Goal: Information Seeking & Learning: Learn about a topic

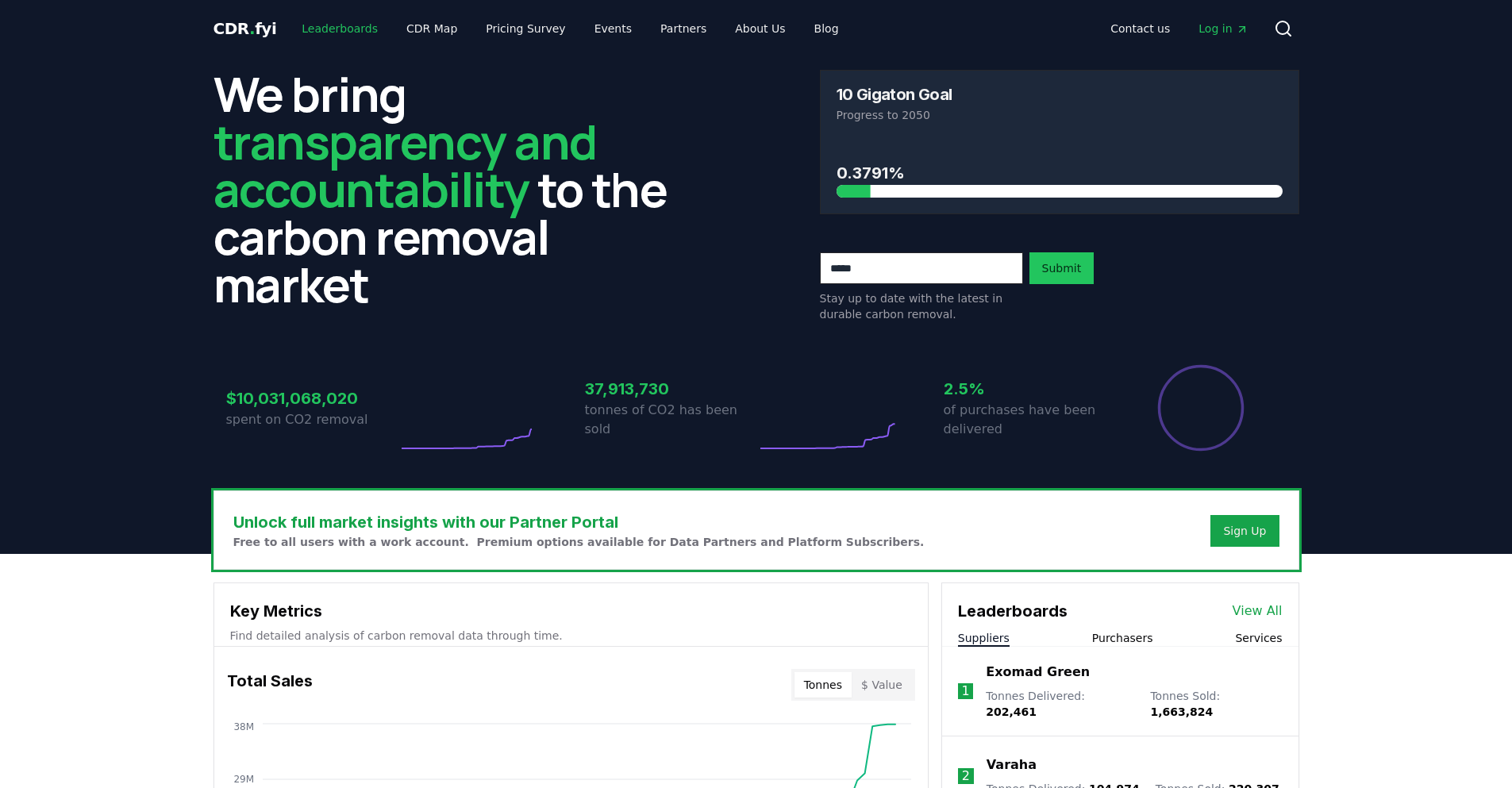
click at [362, 25] on link "Leaderboards" at bounding box center [340, 29] width 102 height 29
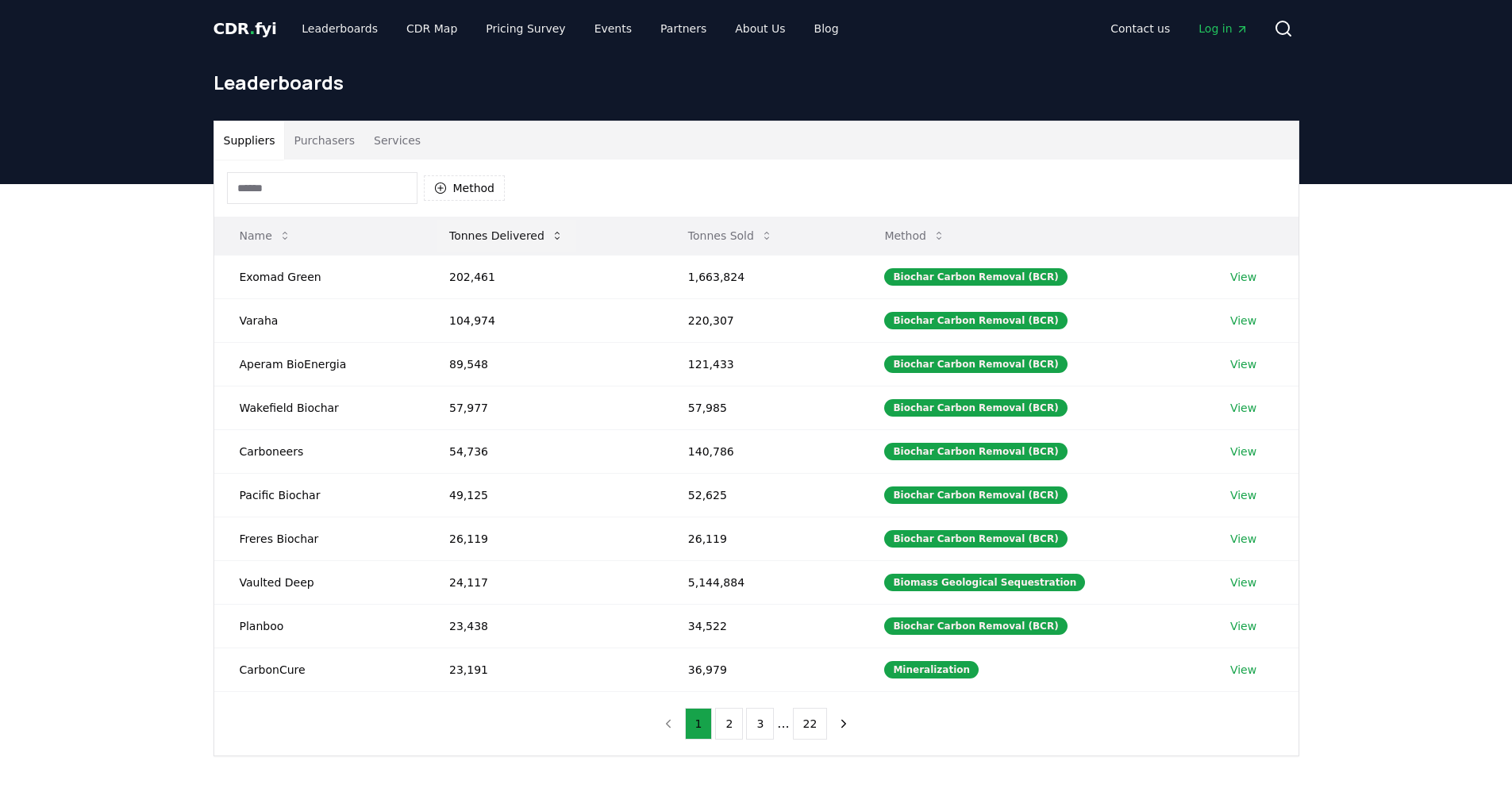
click at [527, 235] on button "Tonnes Delivered" at bounding box center [506, 235] width 140 height 32
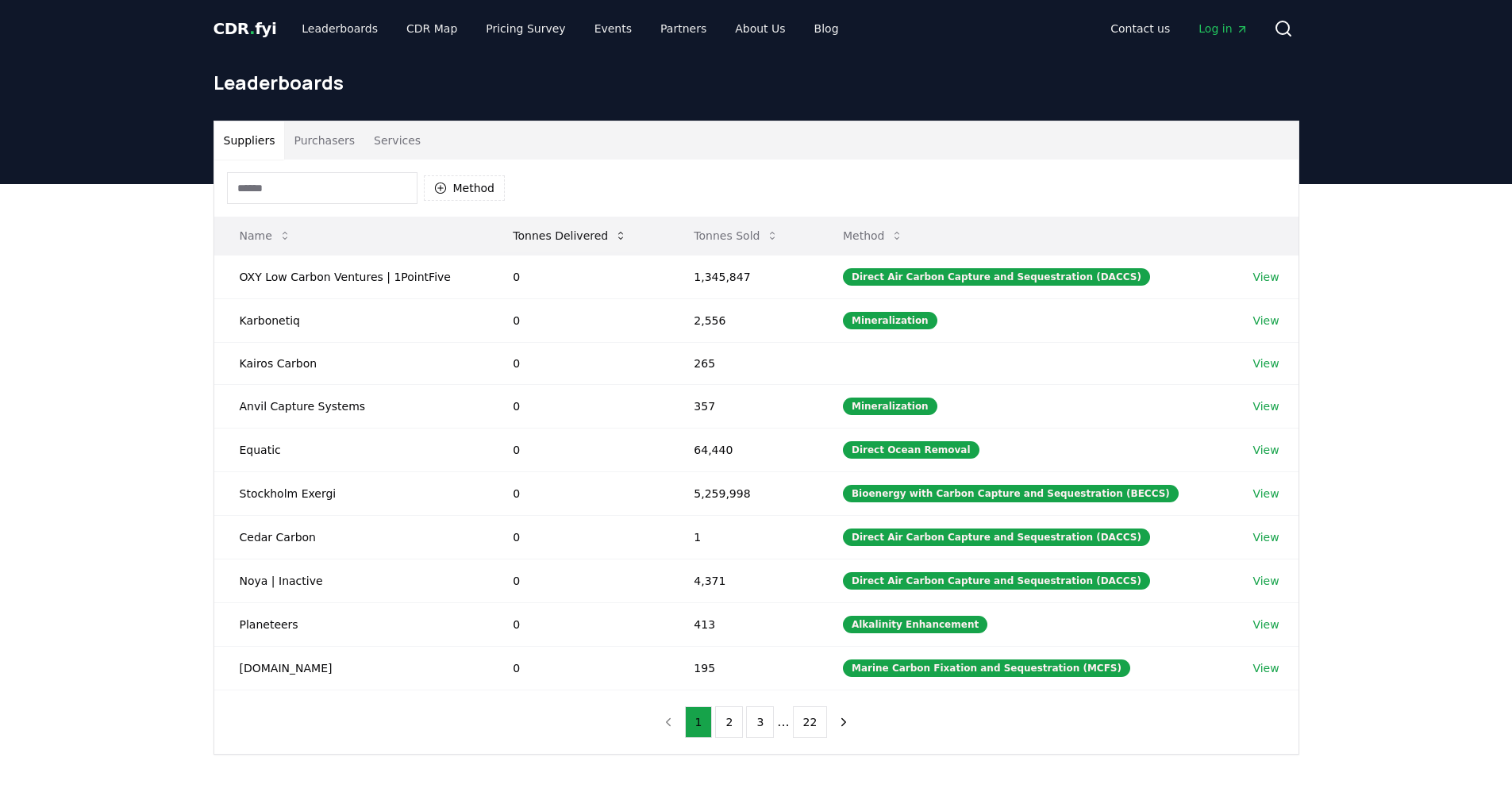
click at [562, 236] on button "Tonnes Delivered" at bounding box center [570, 235] width 140 height 32
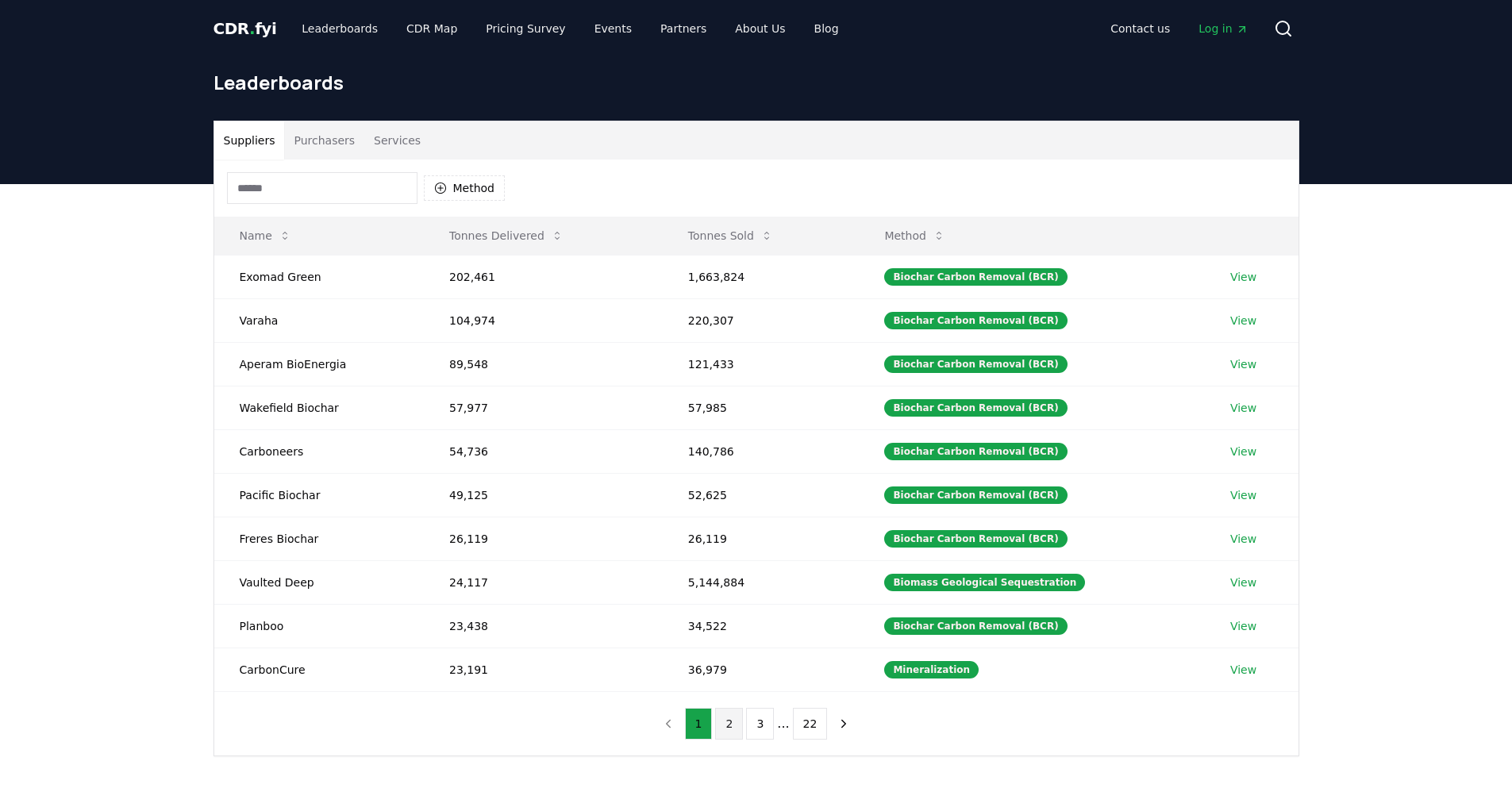
click at [739, 721] on button "2" at bounding box center [729, 723] width 28 height 32
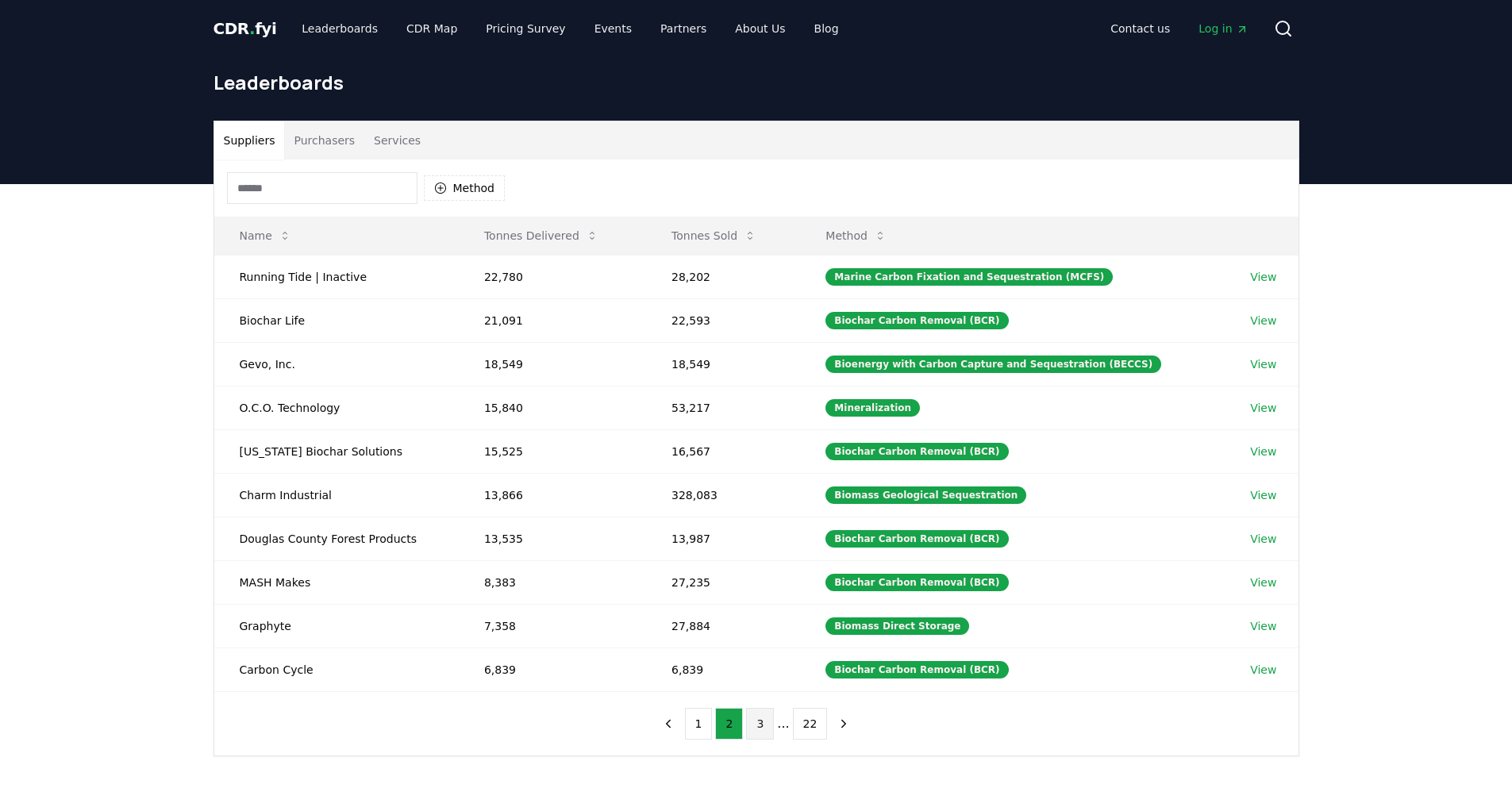
click at [756, 721] on button "3" at bounding box center [760, 723] width 28 height 32
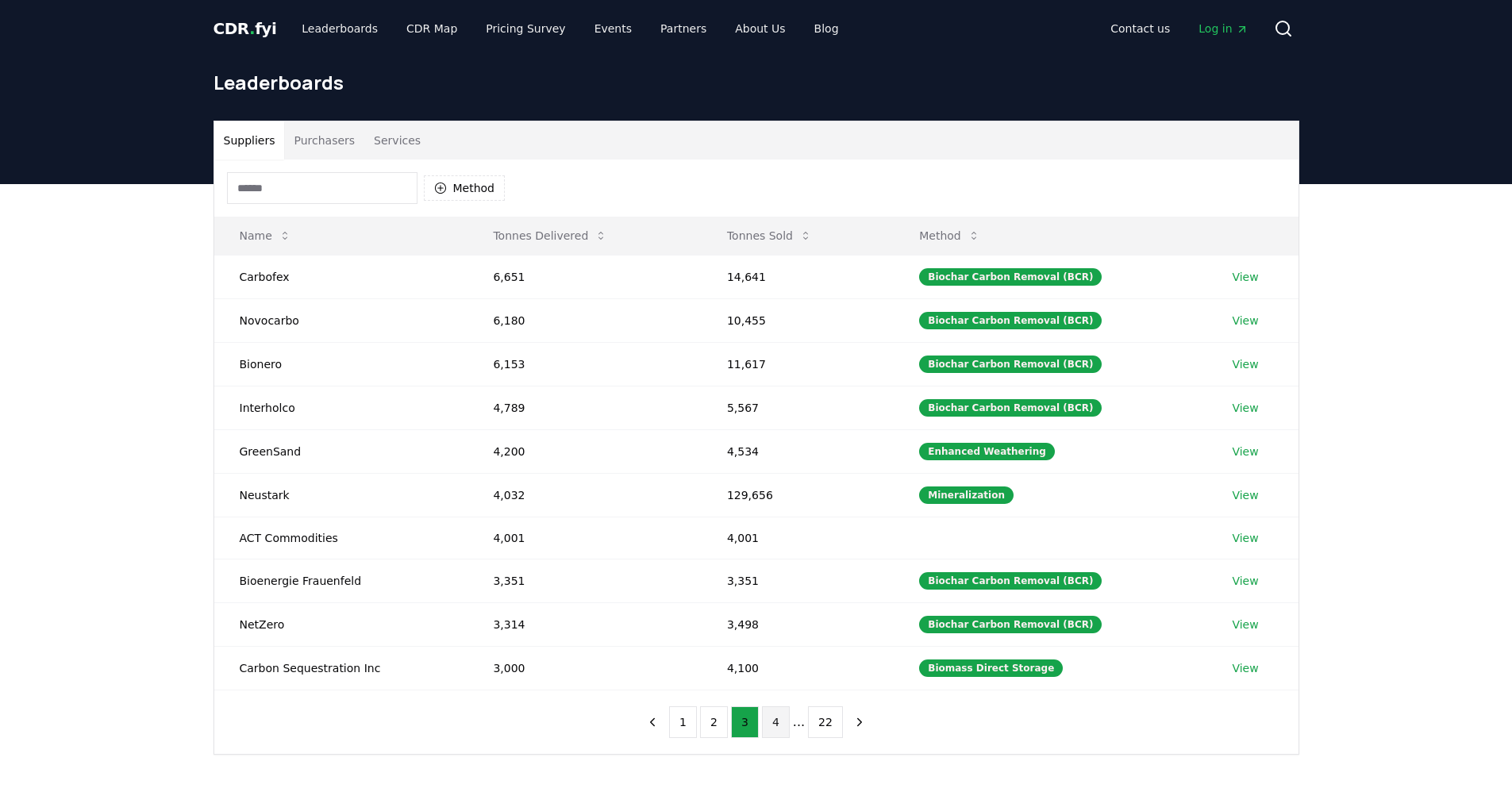
click at [781, 728] on button "4" at bounding box center [775, 722] width 28 height 32
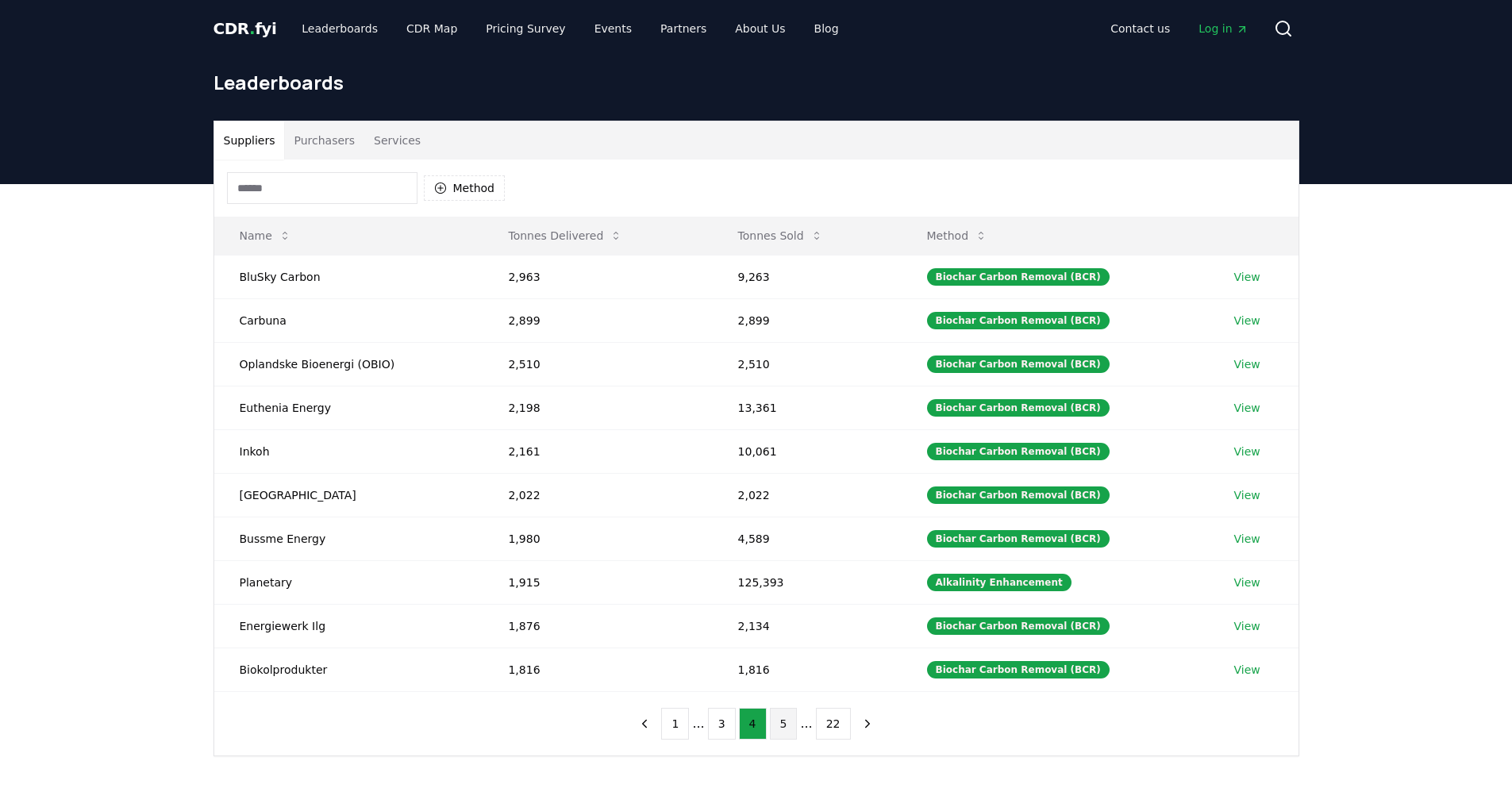
click at [782, 726] on button "5" at bounding box center [783, 723] width 28 height 32
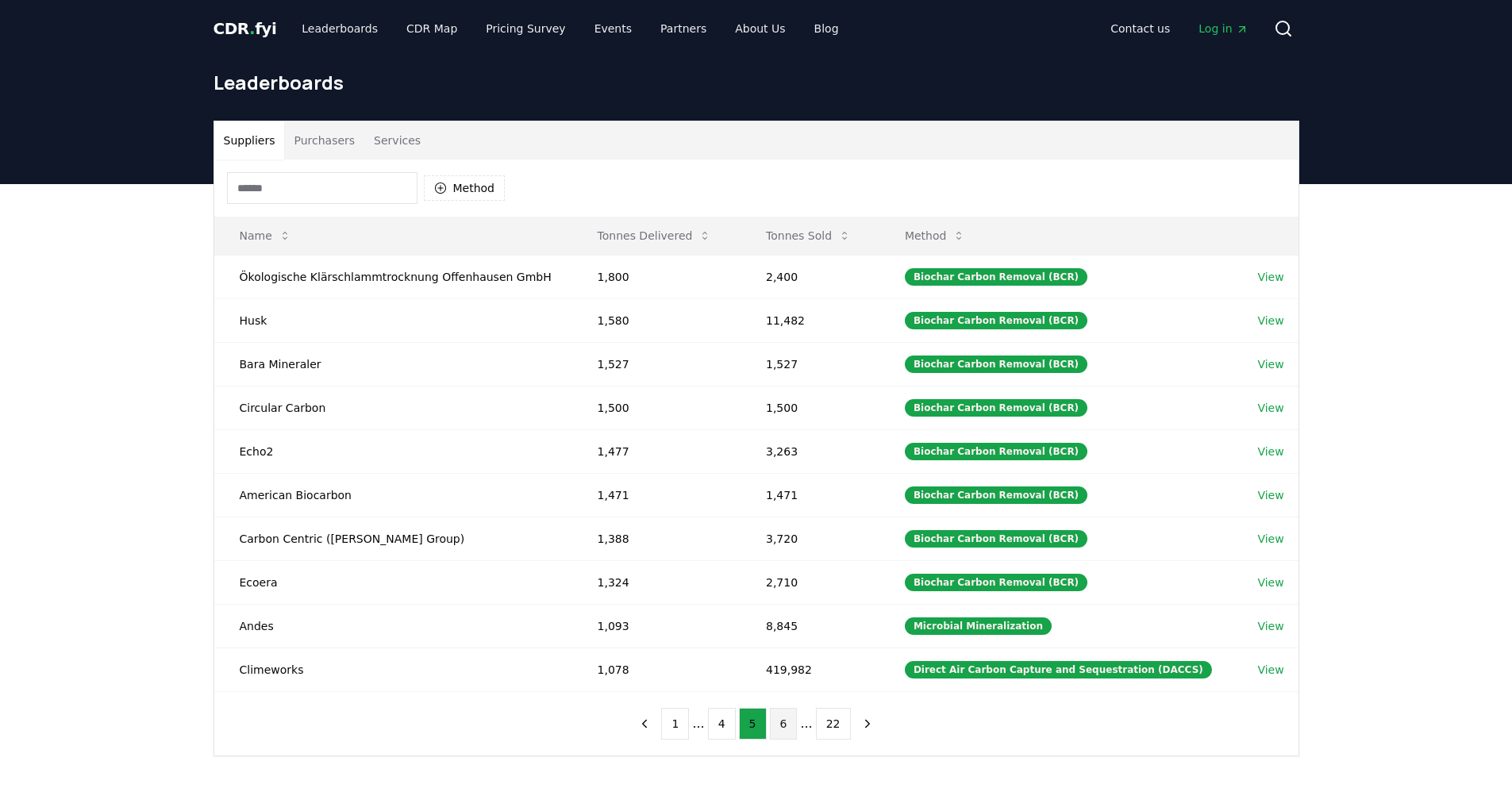
click at [785, 723] on button "6" at bounding box center [783, 723] width 28 height 32
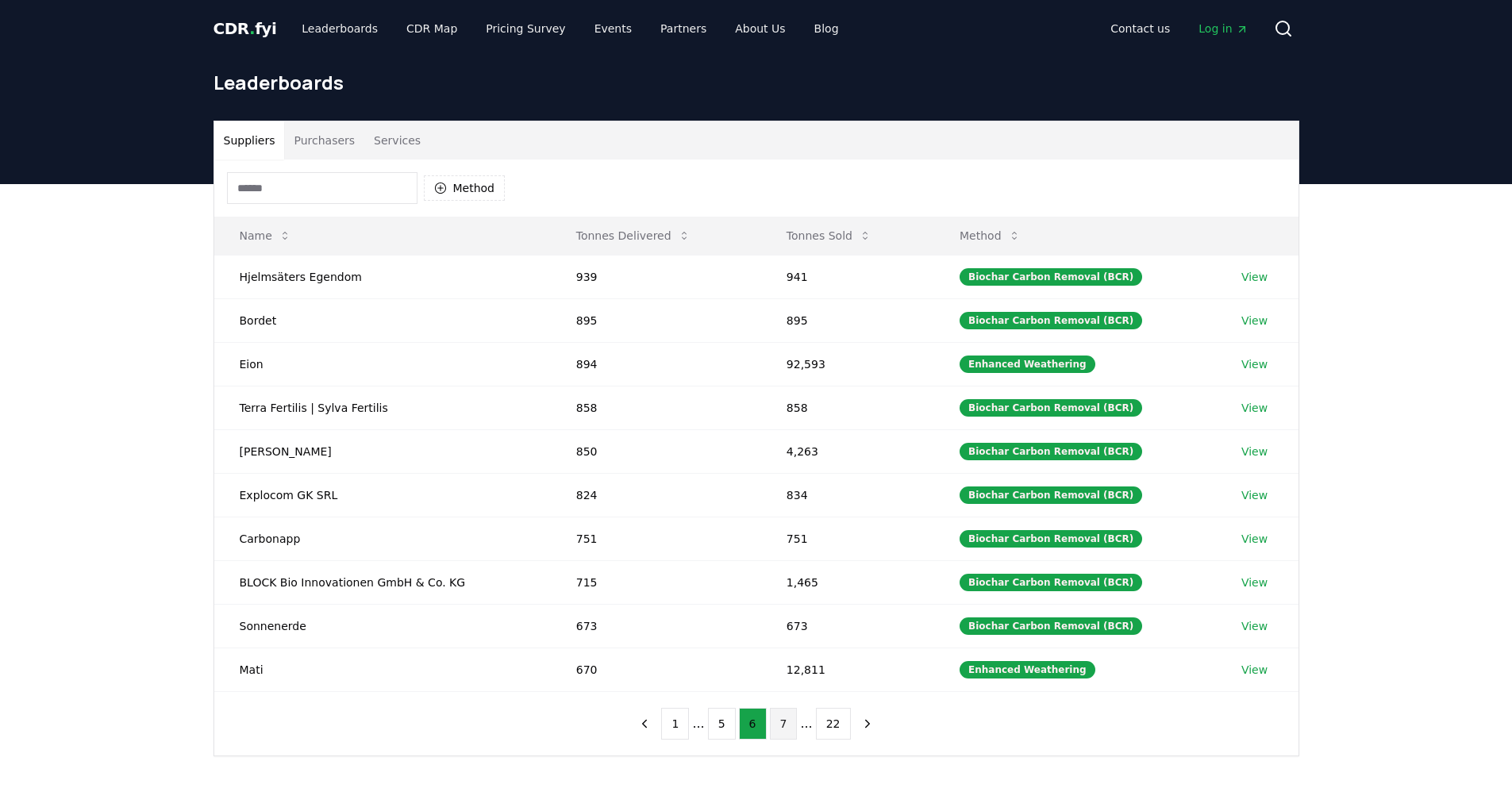
click at [791, 728] on button "7" at bounding box center [783, 723] width 28 height 32
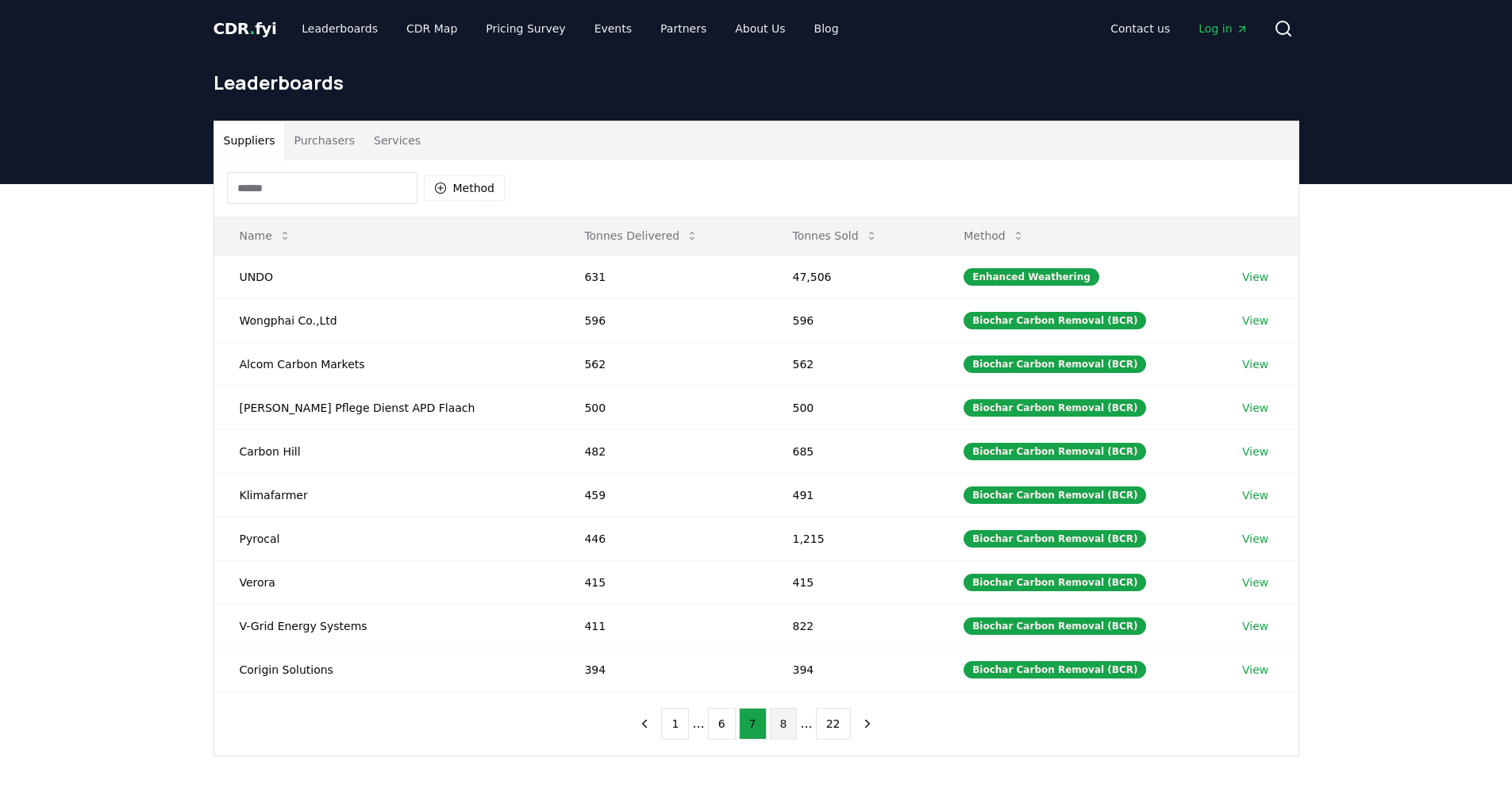
click at [789, 725] on button "8" at bounding box center [783, 723] width 28 height 32
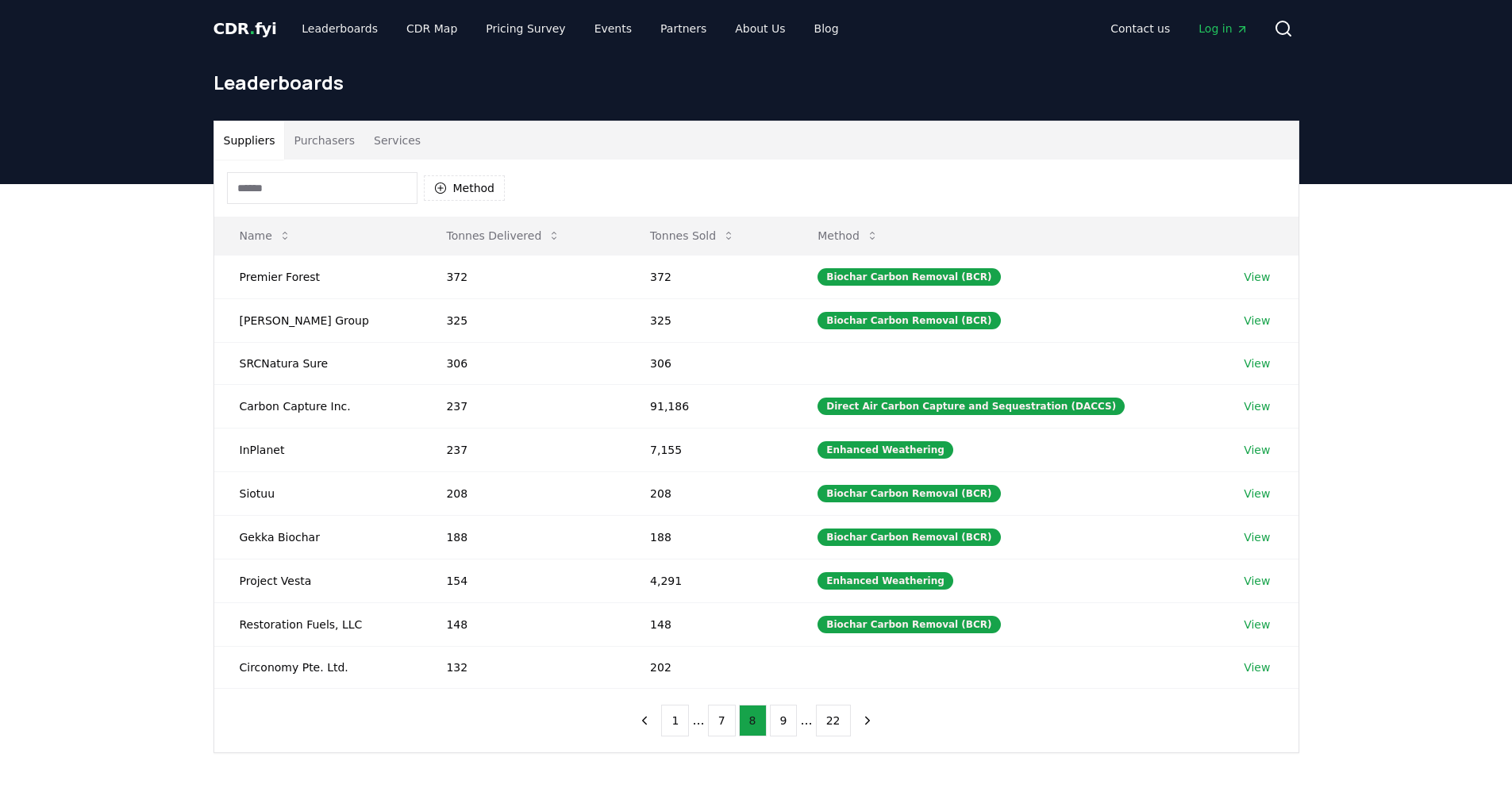
click at [789, 725] on button "9" at bounding box center [783, 720] width 28 height 32
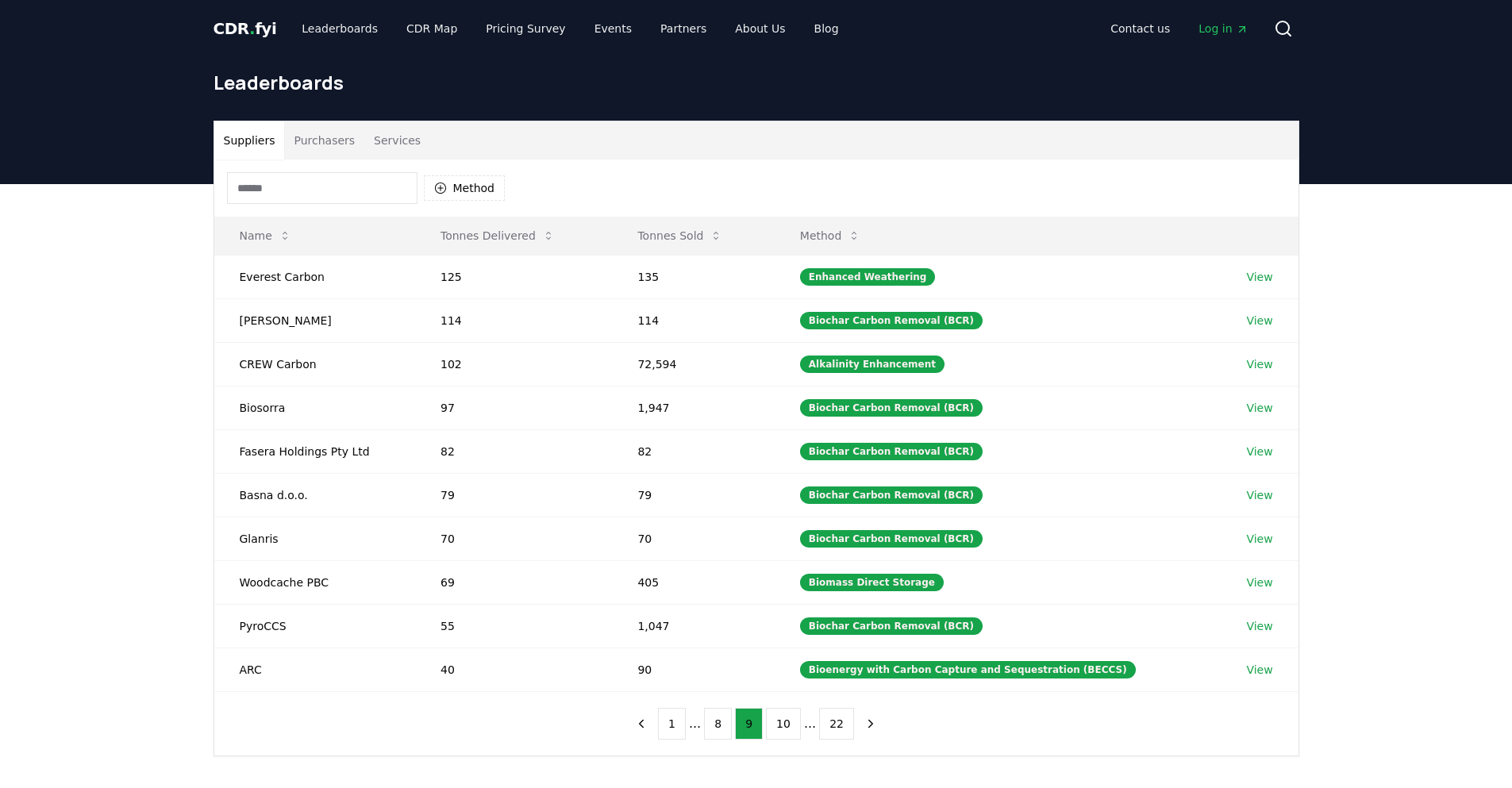
click at [369, 187] on input at bounding box center [322, 188] width 190 height 32
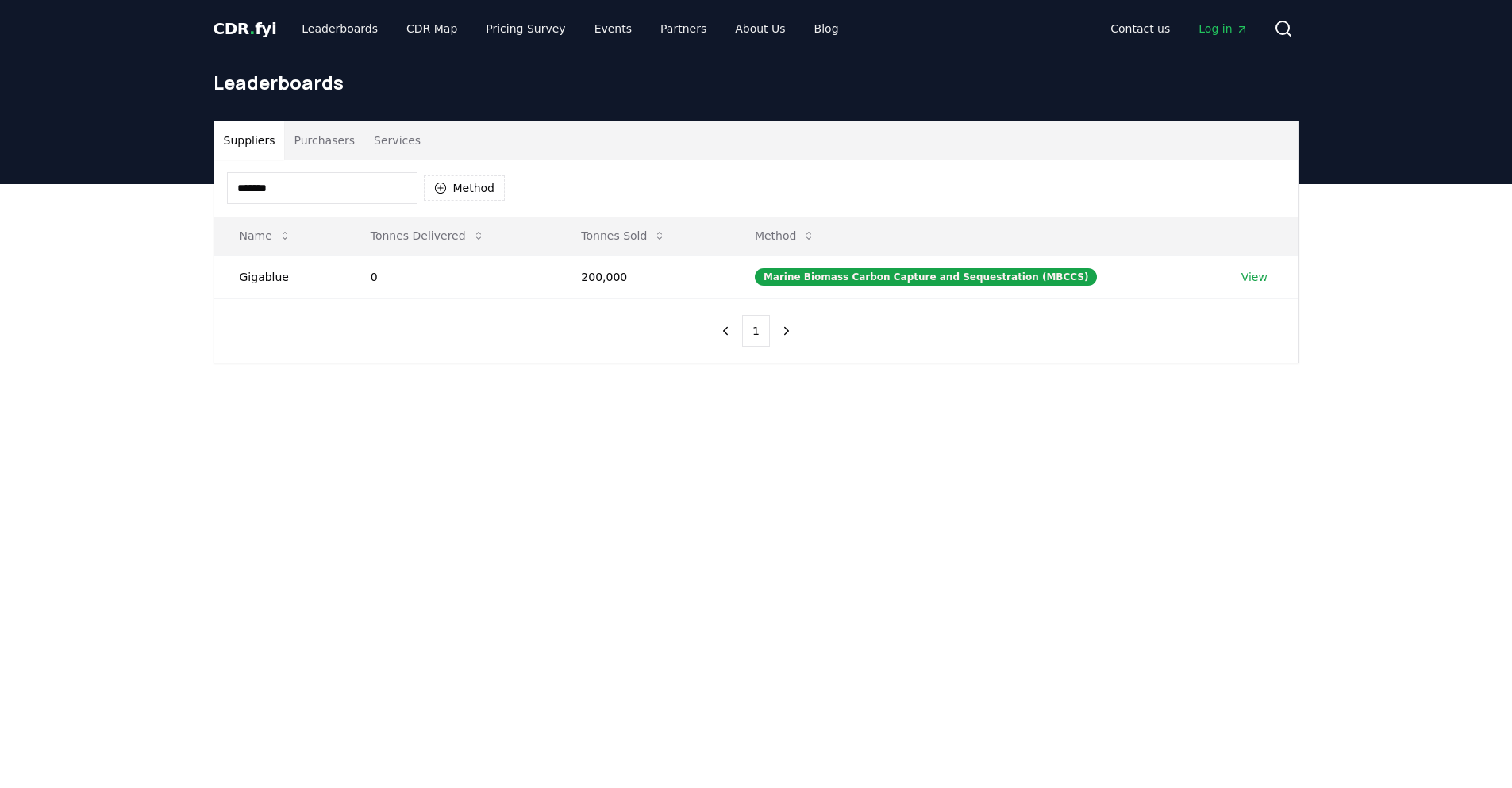
type input "********"
click at [266, 188] on input "********" at bounding box center [322, 188] width 190 height 32
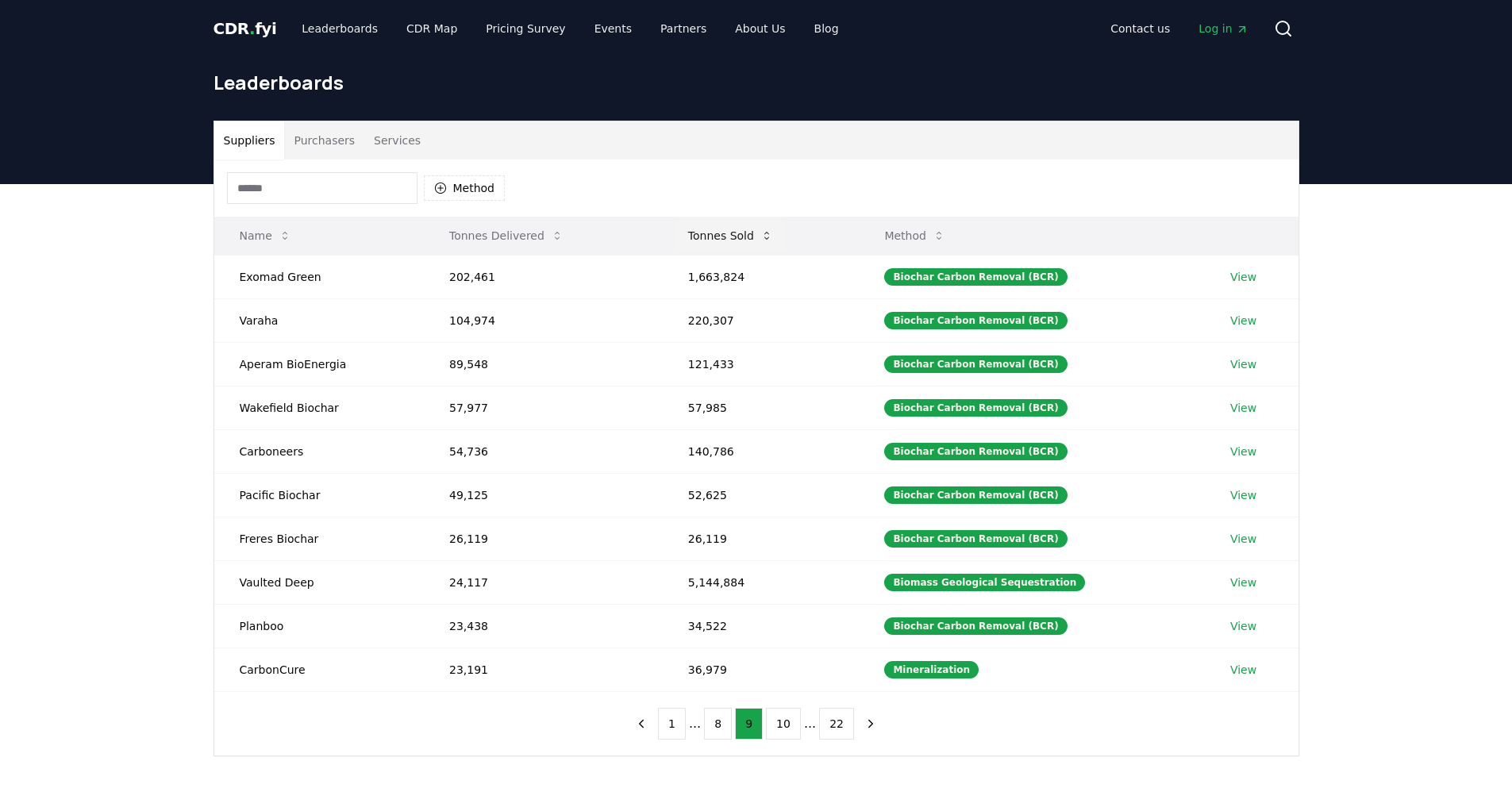
click at [722, 238] on button "Tonnes Sold" at bounding box center [730, 235] width 110 height 32
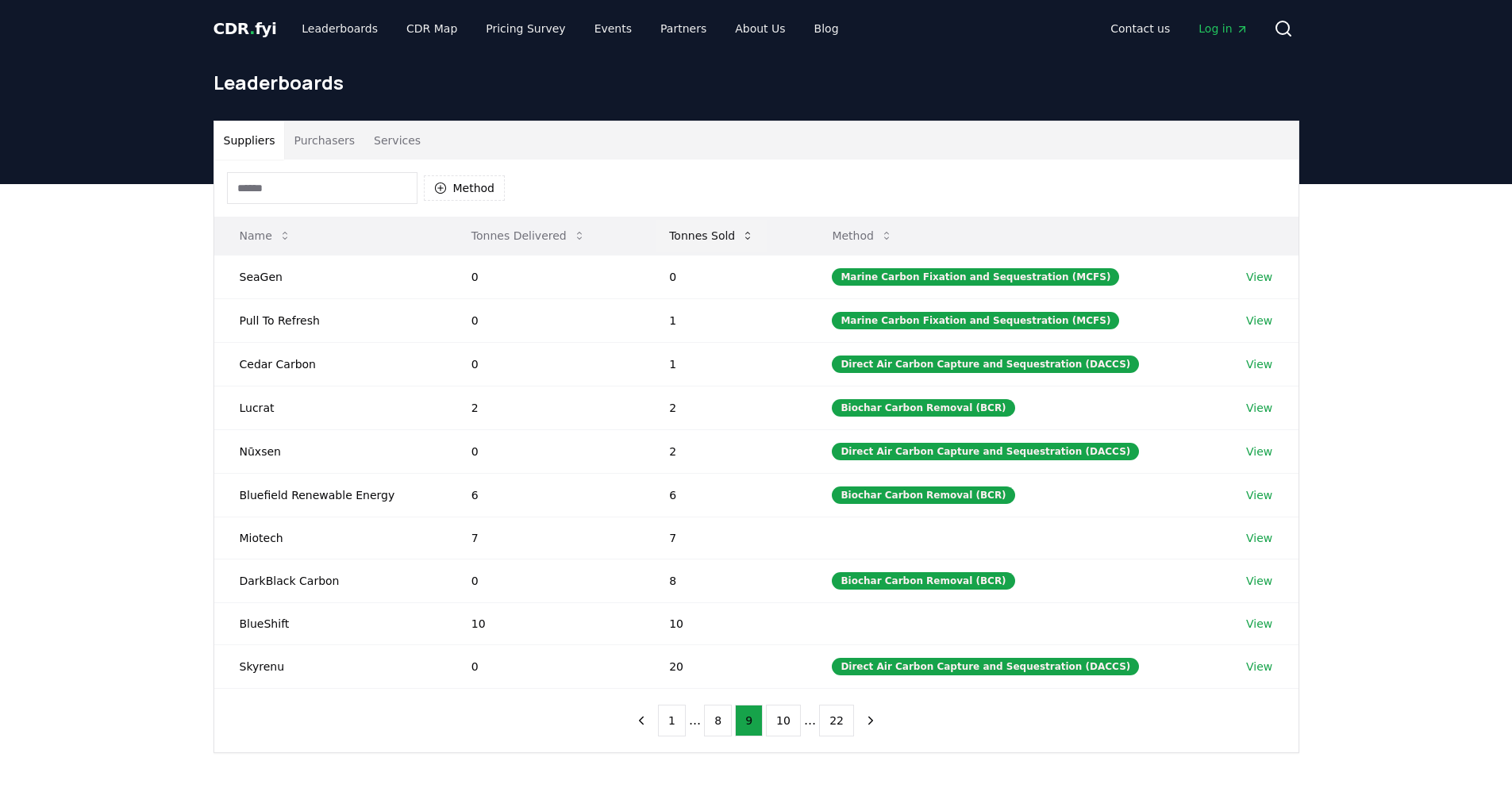
click at [722, 238] on button "Tonnes Sold" at bounding box center [711, 235] width 110 height 32
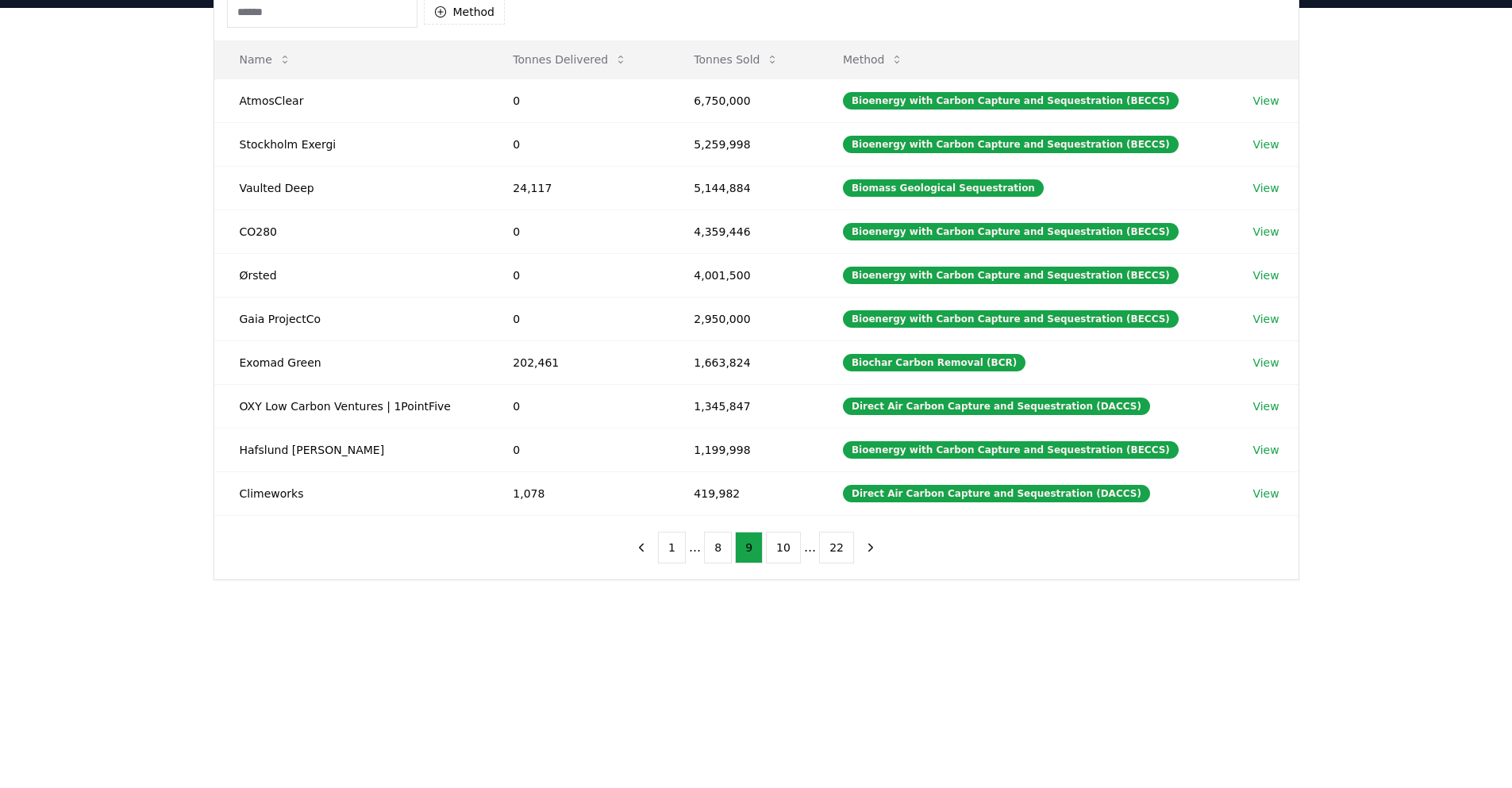
scroll to position [238, 0]
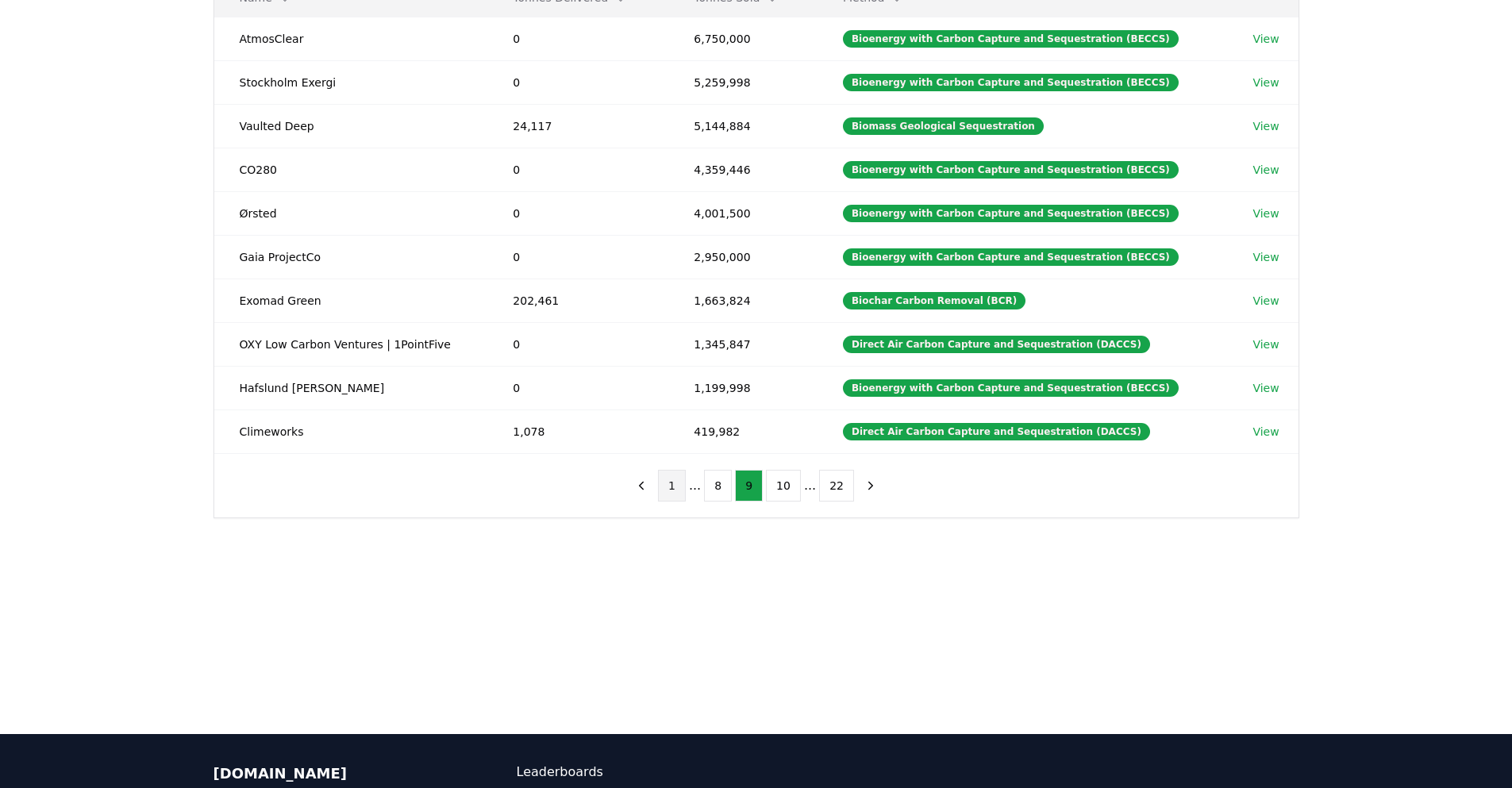
click at [683, 493] on button "1" at bounding box center [672, 485] width 28 height 32
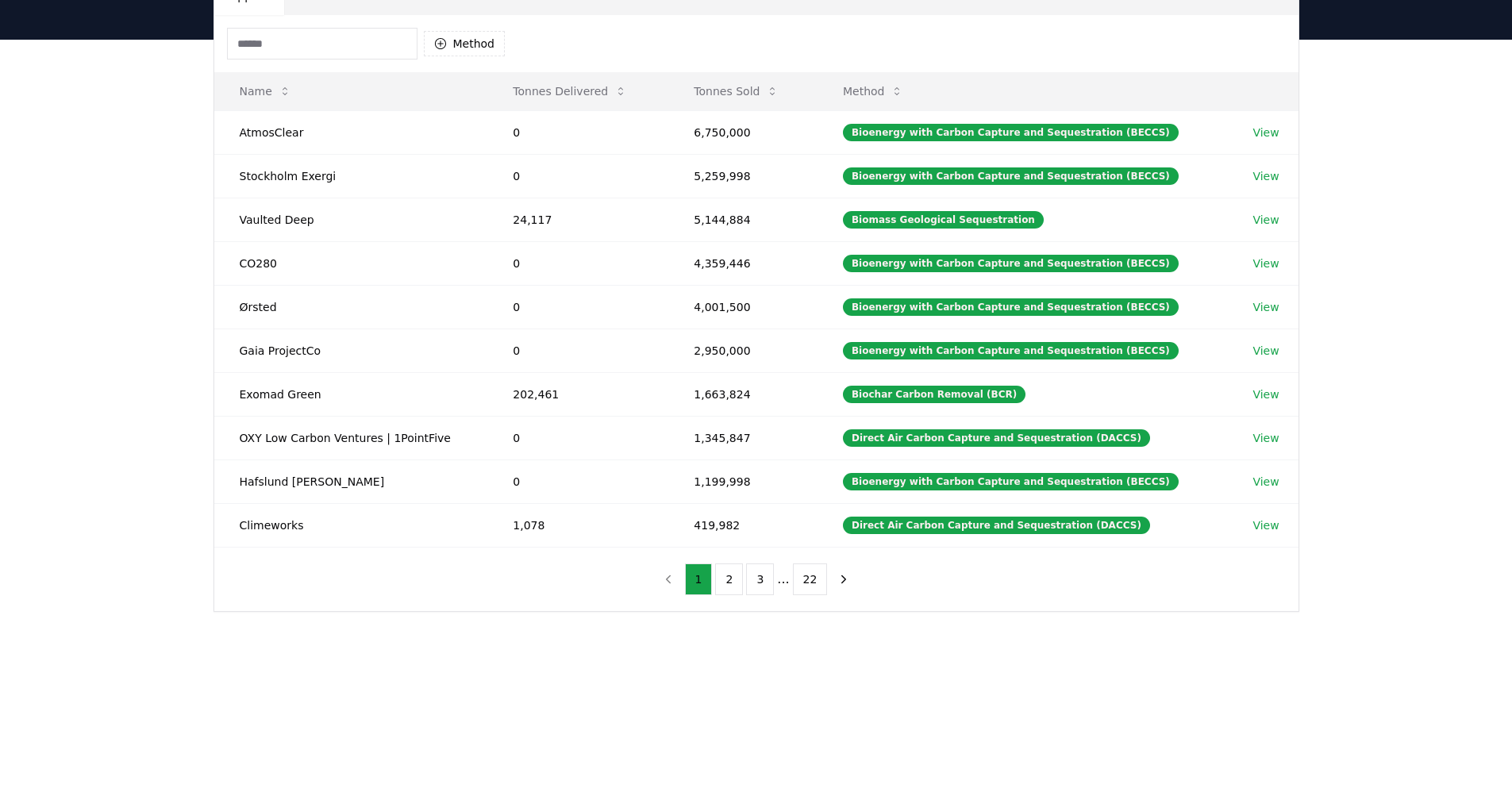
scroll to position [159, 0]
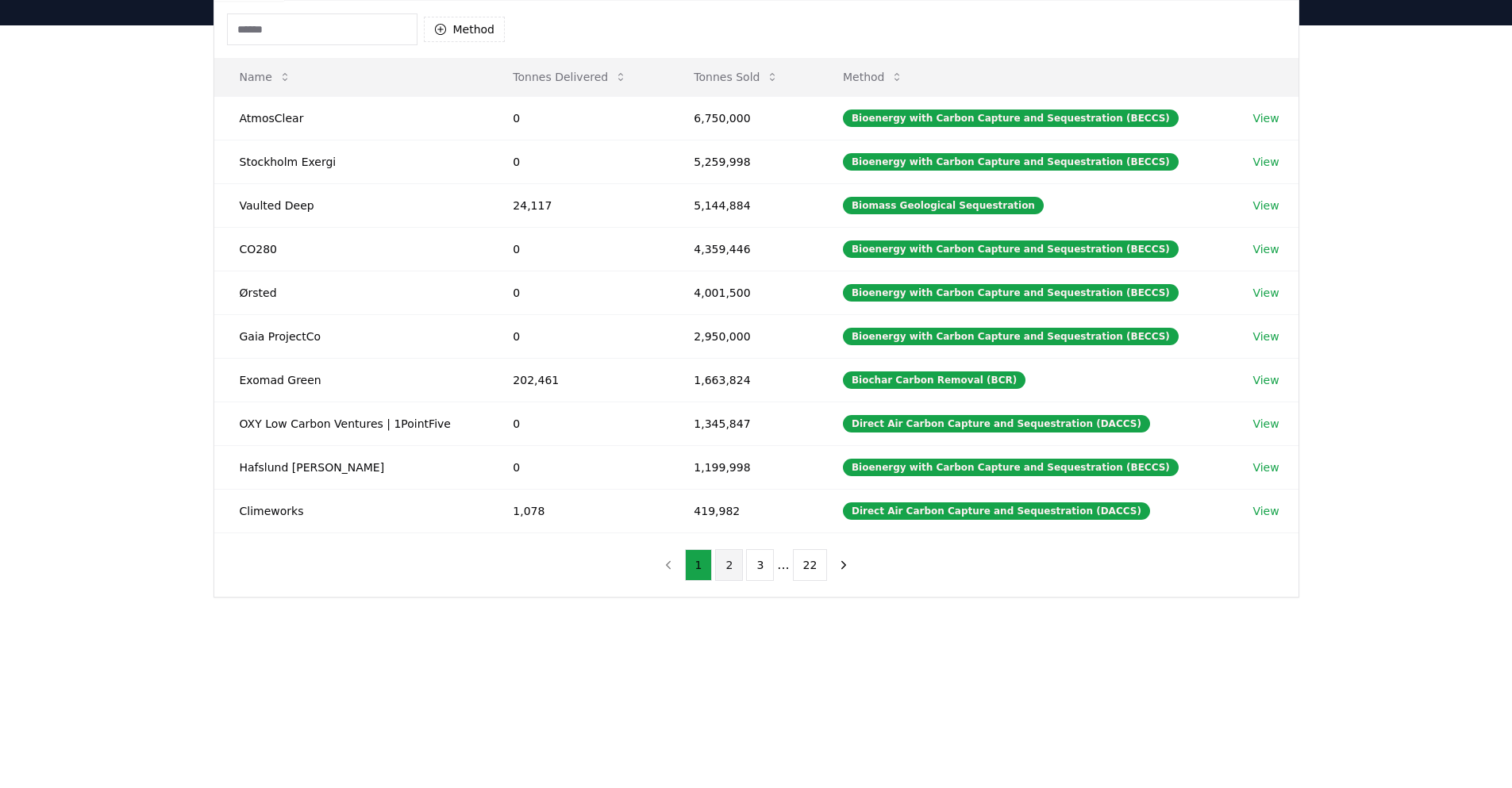
click at [729, 561] on button "2" at bounding box center [729, 564] width 28 height 32
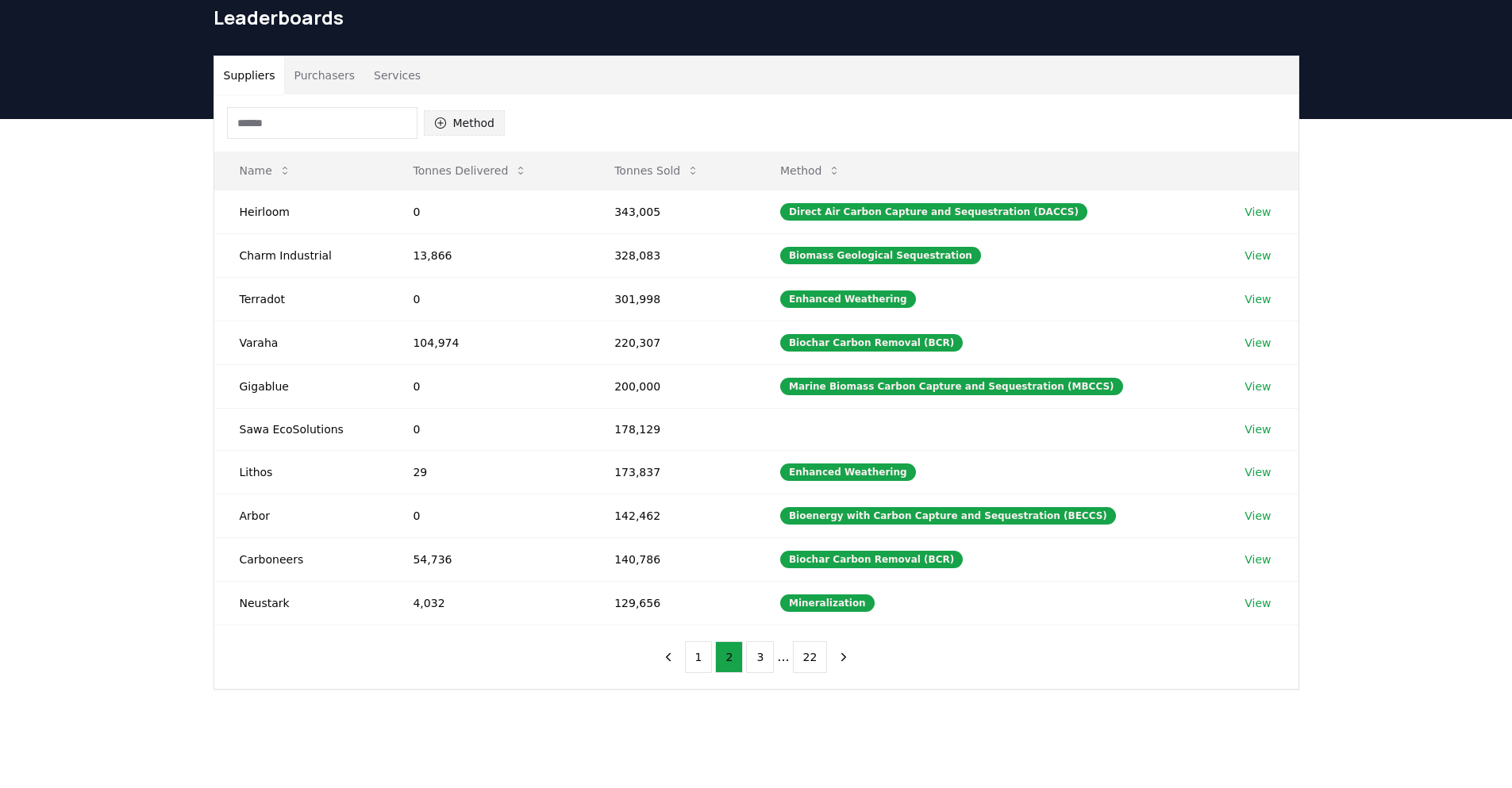
scroll to position [0, 0]
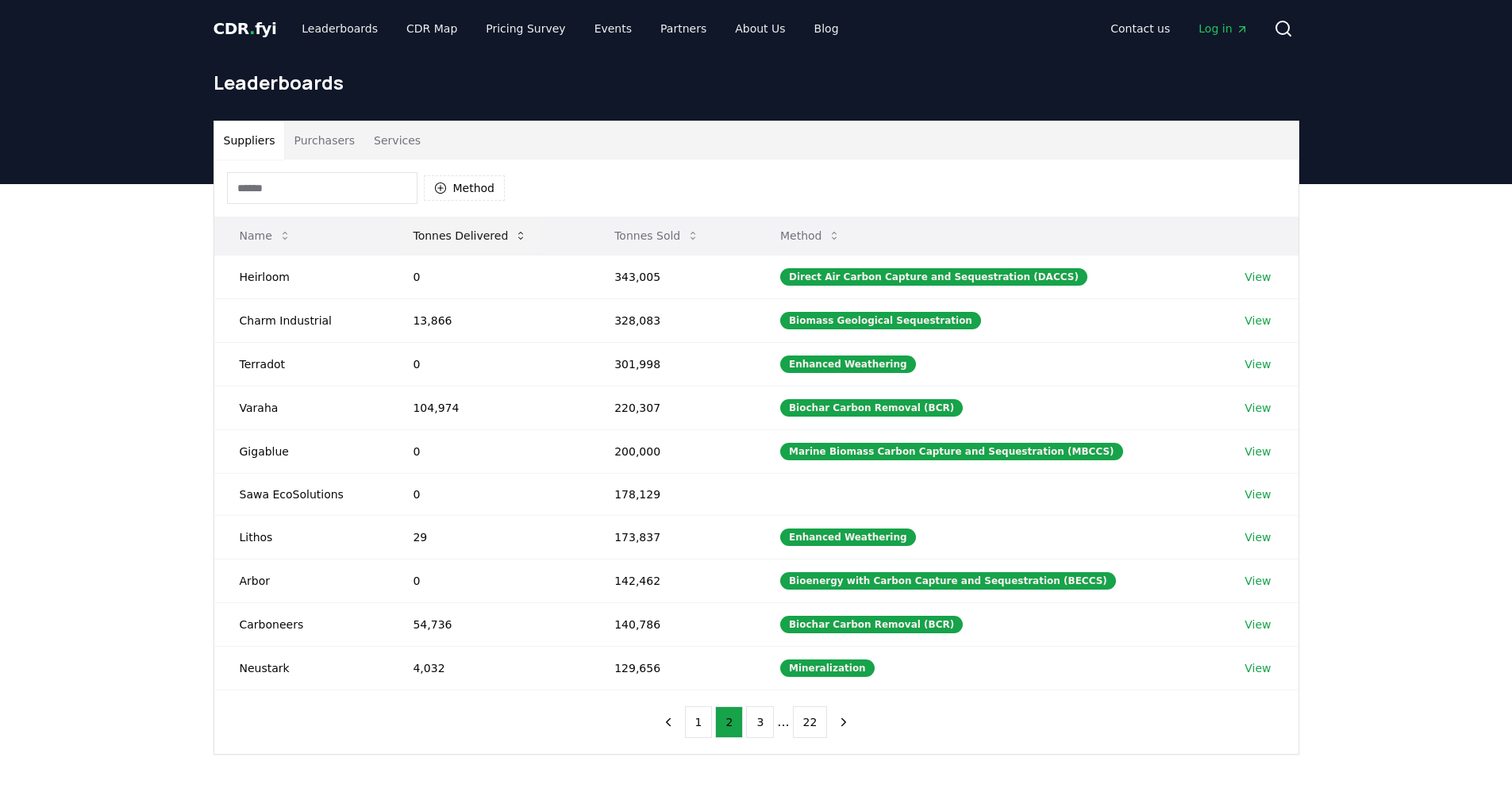
click at [493, 236] on button "Tonnes Delivered" at bounding box center [470, 235] width 140 height 32
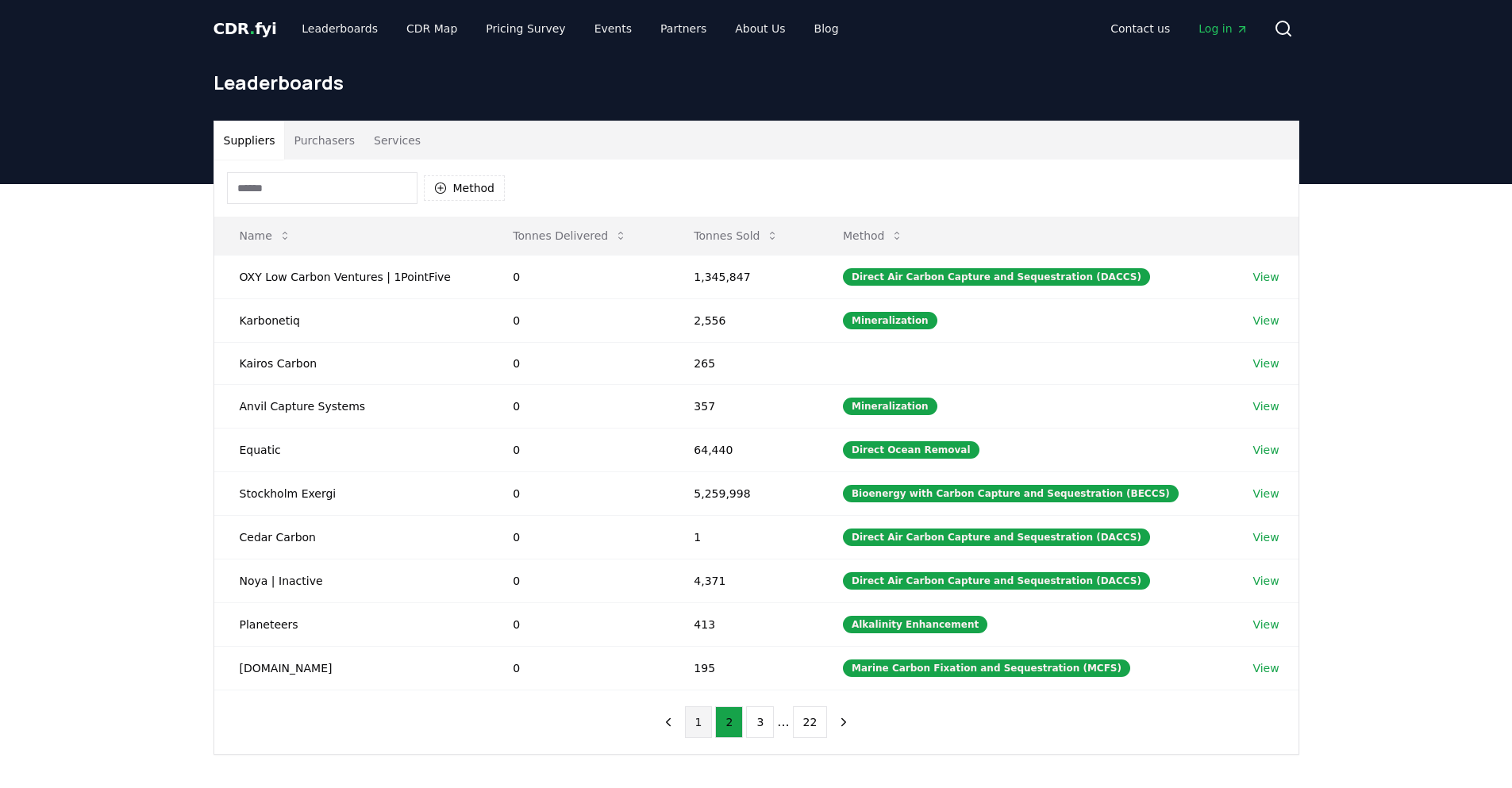
click at [694, 719] on button "1" at bounding box center [699, 722] width 28 height 32
click at [574, 231] on button "Tonnes Delivered" at bounding box center [570, 235] width 140 height 32
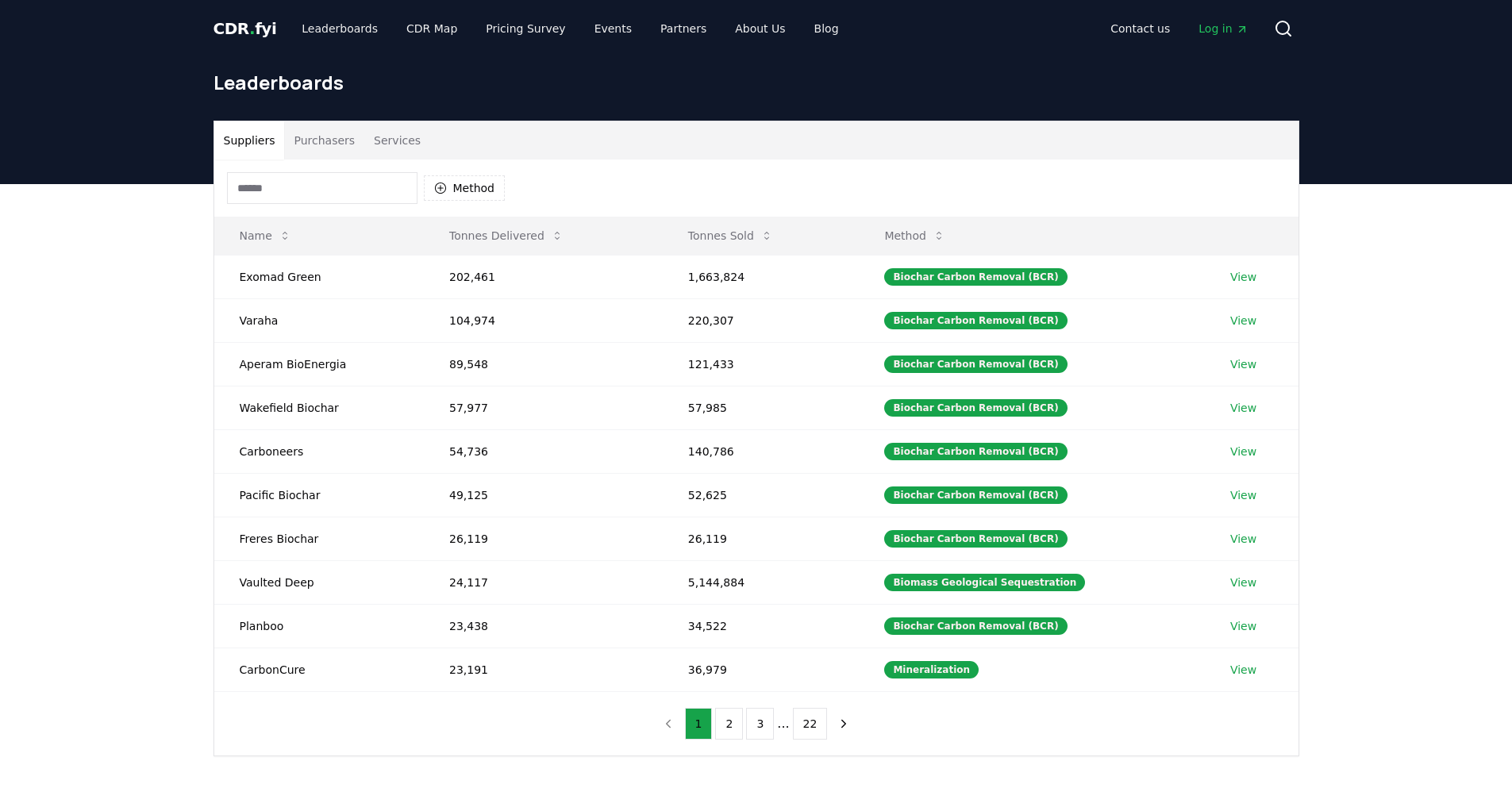
drag, startPoint x: 266, startPoint y: 17, endPoint x: 257, endPoint y: 10, distance: 11.4
click at [266, 19] on span "CDR . fyi" at bounding box center [245, 28] width 63 height 19
